Goal: Navigation & Orientation: Find specific page/section

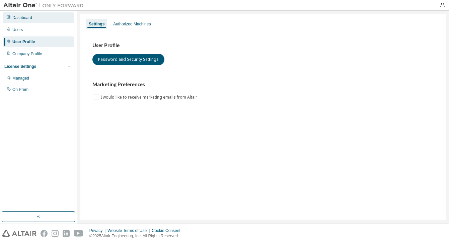
click at [22, 19] on div "Dashboard" at bounding box center [22, 17] width 20 height 5
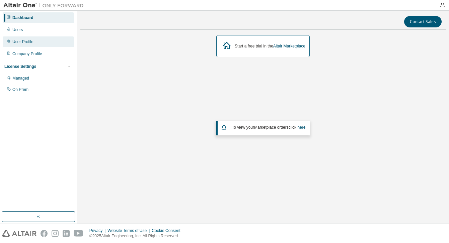
click at [26, 43] on div "User Profile" at bounding box center [22, 41] width 21 height 5
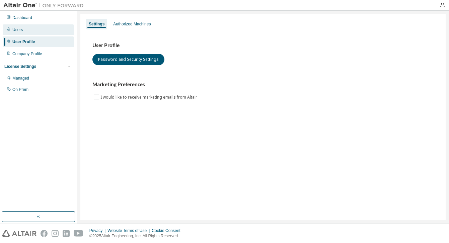
click at [21, 31] on div "Users" at bounding box center [17, 29] width 10 height 5
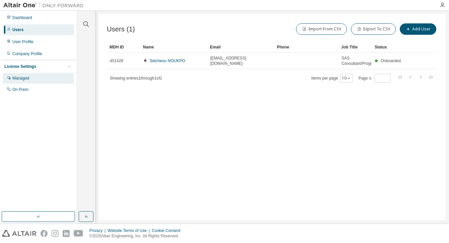
click at [22, 78] on div "Managed" at bounding box center [20, 78] width 17 height 5
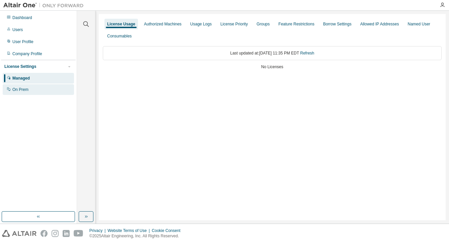
click at [21, 90] on div "On Prem" at bounding box center [20, 89] width 16 height 5
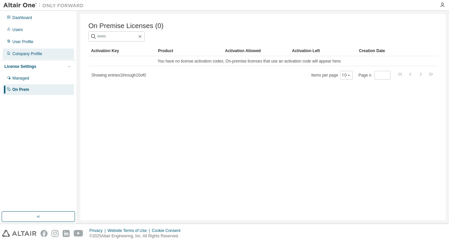
click at [21, 53] on div "Company Profile" at bounding box center [27, 53] width 30 height 5
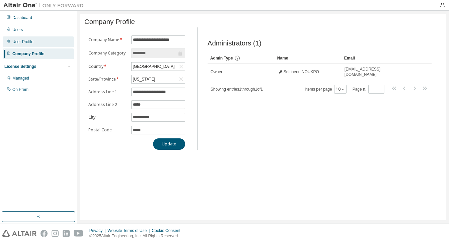
click at [23, 41] on div "User Profile" at bounding box center [22, 41] width 21 height 5
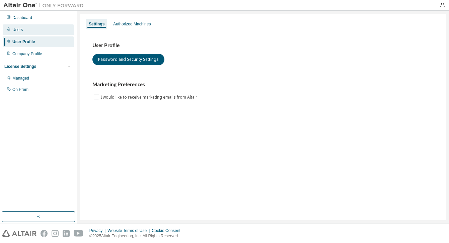
click at [22, 31] on div "Users" at bounding box center [17, 29] width 10 height 5
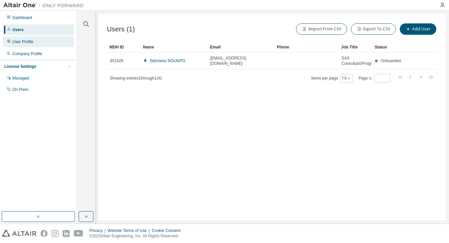
click at [23, 38] on div "User Profile" at bounding box center [38, 41] width 71 height 11
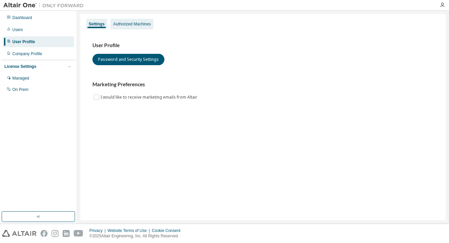
click at [127, 25] on div "Authorized Machines" at bounding box center [131, 23] width 37 height 5
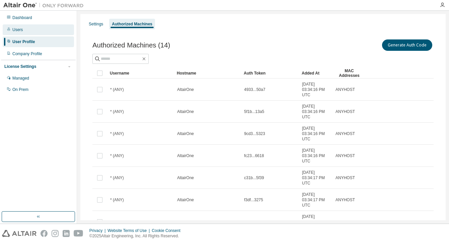
click at [21, 29] on div "Users" at bounding box center [17, 29] width 10 height 5
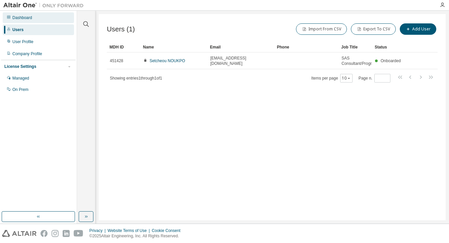
click at [25, 19] on div "Dashboard" at bounding box center [22, 17] width 20 height 5
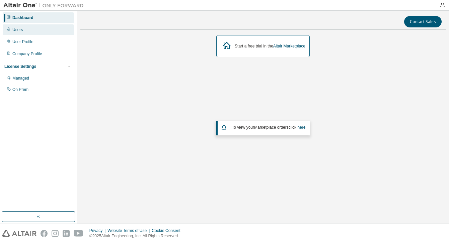
click at [17, 30] on div "Users" at bounding box center [17, 29] width 10 height 5
